Goal: Task Accomplishment & Management: Manage account settings

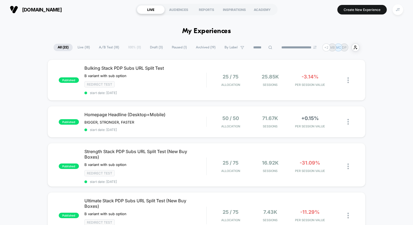
click at [292, 48] on select "**********" at bounding box center [299, 48] width 44 height 4
select select "*"
click at [277, 46] on select "**********" at bounding box center [299, 48] width 44 height 4
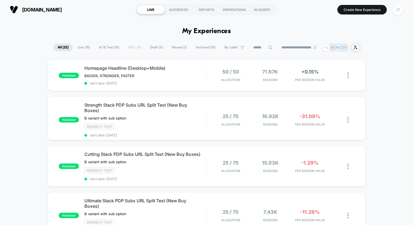
click at [400, 8] on div "JT" at bounding box center [397, 9] width 11 height 11
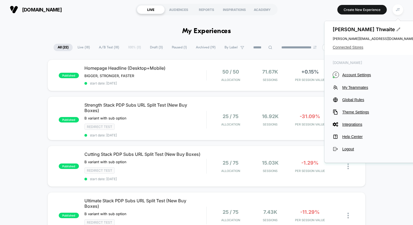
click at [358, 47] on span "Connected Stores" at bounding box center [373, 47] width 82 height 4
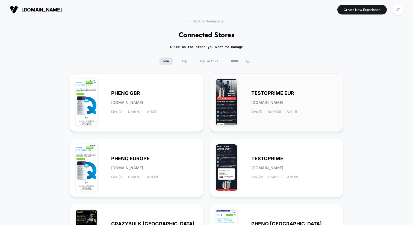
click at [270, 93] on span "TESTOPRIME EUR" at bounding box center [272, 93] width 43 height 4
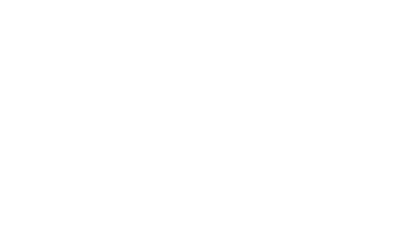
select select "*"
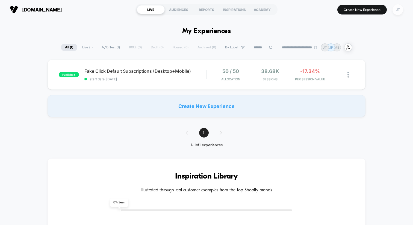
click at [395, 11] on div "JT" at bounding box center [397, 9] width 11 height 11
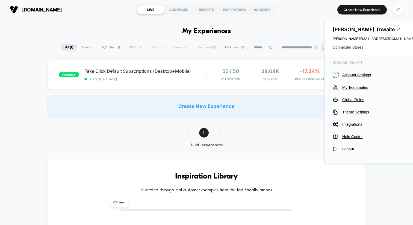
click at [355, 46] on span "Connected Stores" at bounding box center [373, 47] width 82 height 4
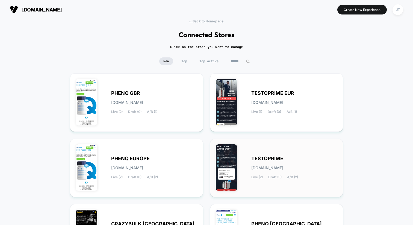
click at [272, 156] on span "TESTOPRIME" at bounding box center [267, 158] width 32 height 4
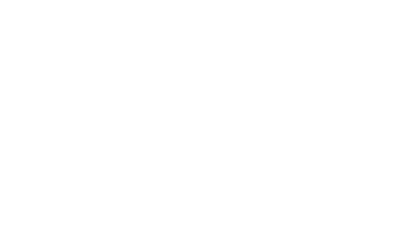
select select "*"
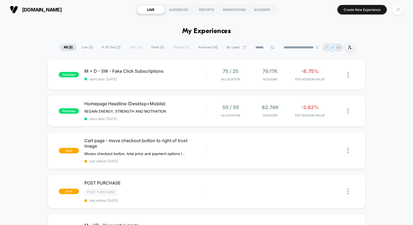
click at [396, 10] on div "JT" at bounding box center [397, 9] width 11 height 11
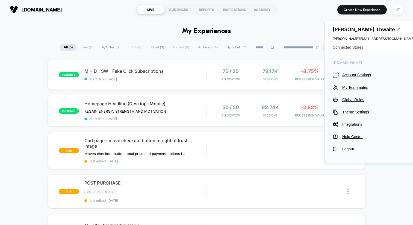
click at [357, 47] on span "Connected Stores" at bounding box center [373, 47] width 82 height 4
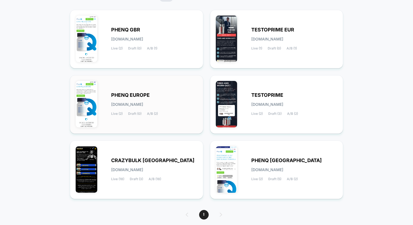
scroll to position [82, 0]
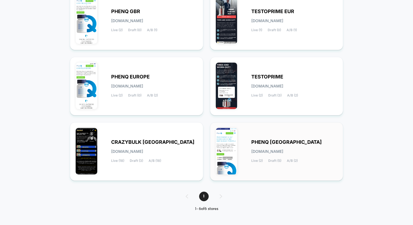
click at [263, 140] on span "PHENQ [GEOGRAPHIC_DATA]" at bounding box center [286, 142] width 70 height 4
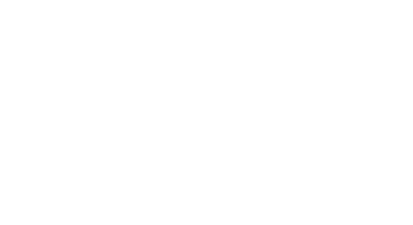
select select "*"
